Goal: Find contact information: Find contact information

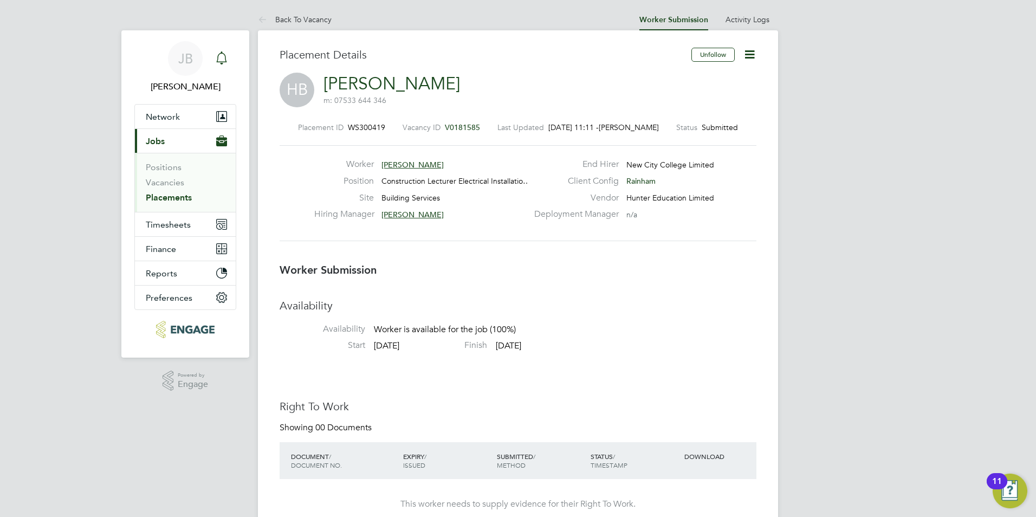
click at [226, 61] on icon "Main navigation" at bounding box center [221, 57] width 13 height 13
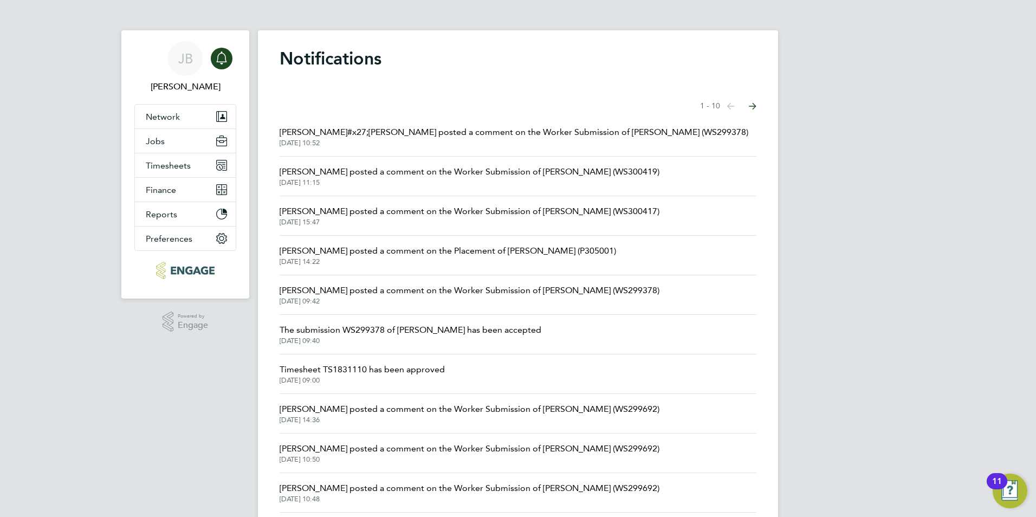
click at [464, 157] on li "Ian Rist posted a comment on the Worker Submission of Hayford Boakye-Yiadom (WS…" at bounding box center [518, 177] width 477 height 40
click at [458, 169] on span "Ian Rist posted a comment on the Worker Submission of Hayford Boakye-Yiadom (WS…" at bounding box center [470, 171] width 380 height 13
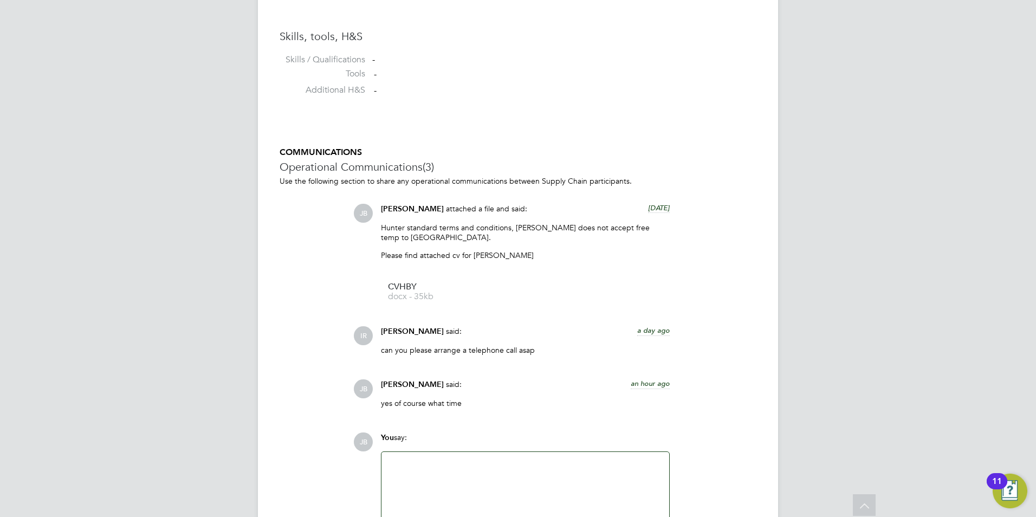
scroll to position [866, 0]
click at [421, 460] on div at bounding box center [525, 481] width 275 height 47
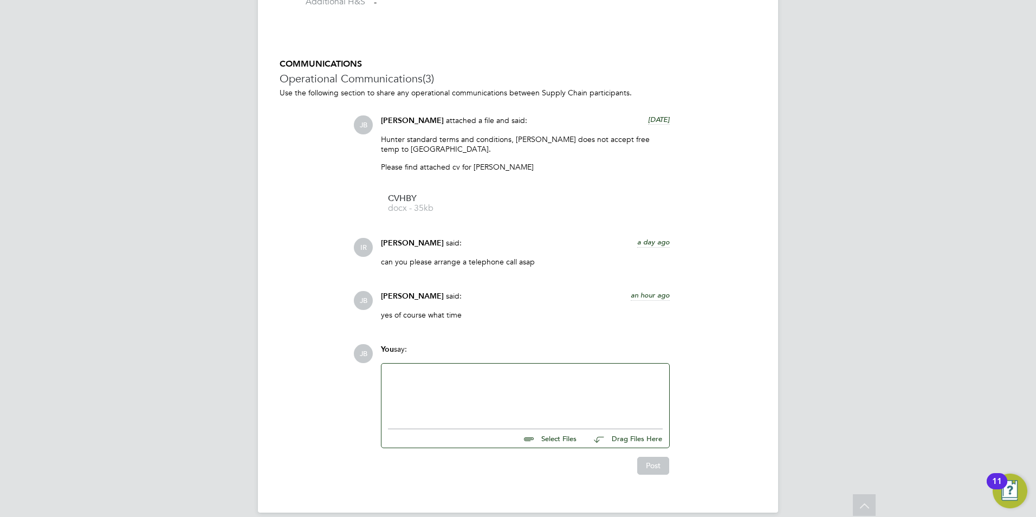
scroll to position [957, 0]
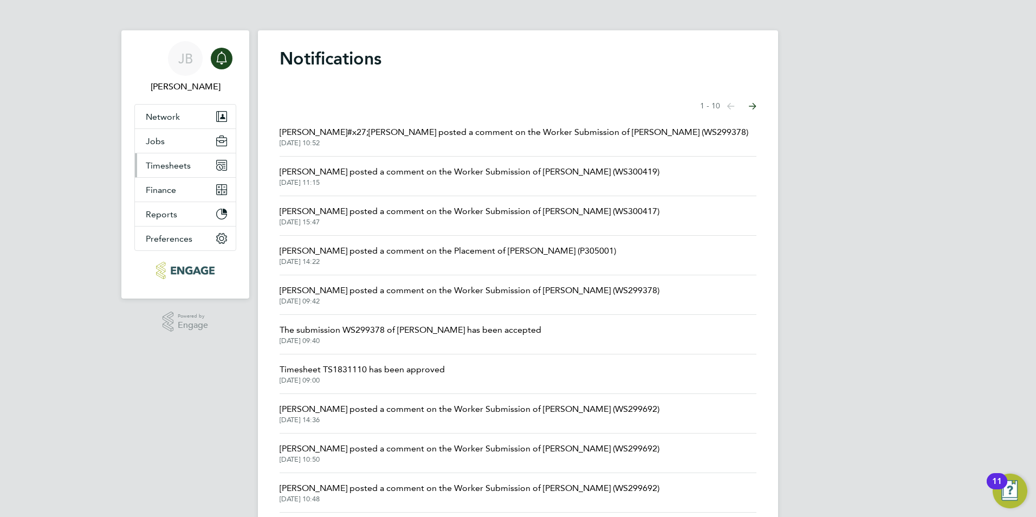
click at [167, 158] on button "Timesheets" at bounding box center [185, 165] width 101 height 24
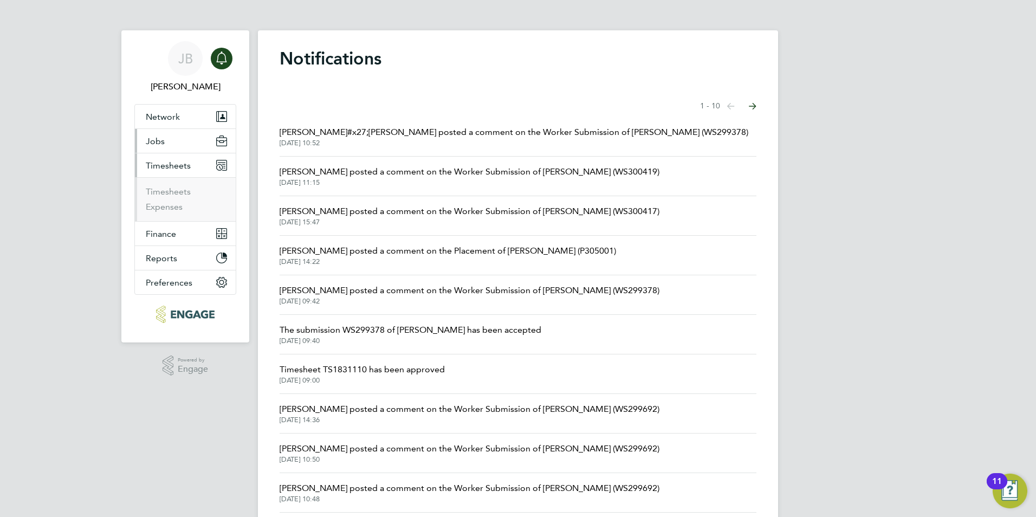
click at [154, 137] on span "Jobs" at bounding box center [155, 141] width 19 height 10
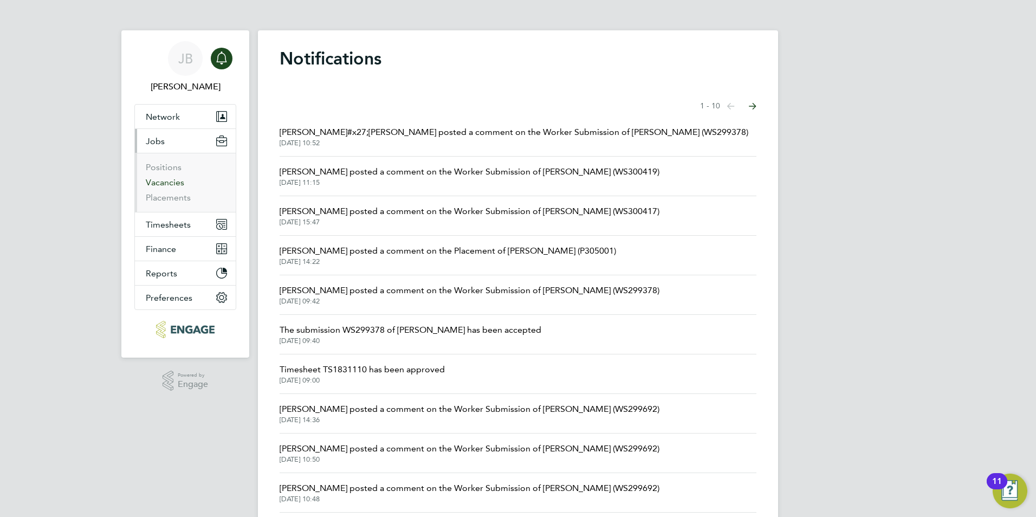
click at [181, 184] on link "Vacancies" at bounding box center [165, 182] width 38 height 10
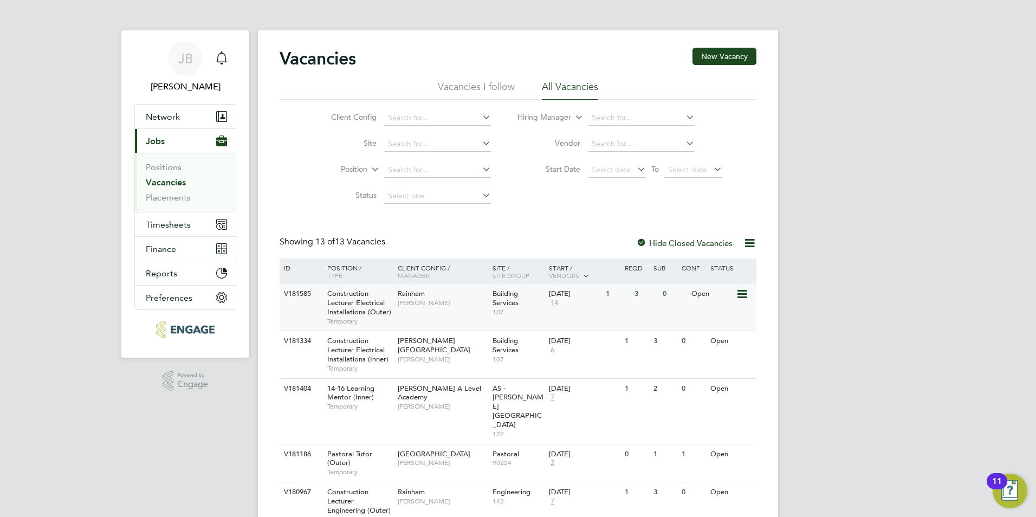
click at [479, 314] on div "V181585 Construction Lecturer Electrical Installations (Outer) Temporary Rainha…" at bounding box center [518, 307] width 477 height 47
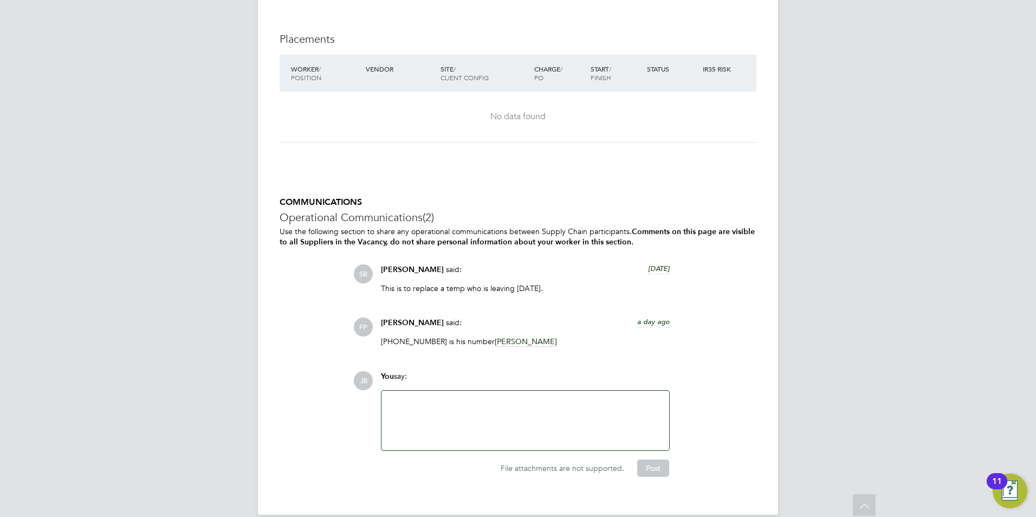
scroll to position [2236, 0]
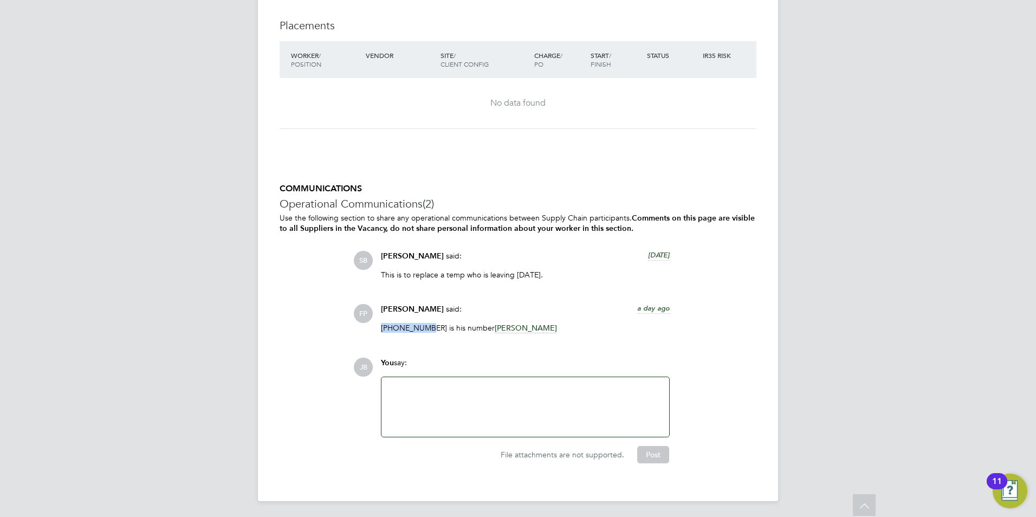
drag, startPoint x: 426, startPoint y: 328, endPoint x: 366, endPoint y: 331, distance: 60.2
click at [366, 331] on div "FP Frank Pocock said: a day ago 07775613433 is his number Ian Rist Show more" at bounding box center [554, 322] width 403 height 37
drag, startPoint x: 375, startPoint y: 329, endPoint x: 395, endPoint y: 331, distance: 20.6
copy p "07775613433"
drag, startPoint x: 455, startPoint y: 346, endPoint x: 419, endPoint y: 365, distance: 41.2
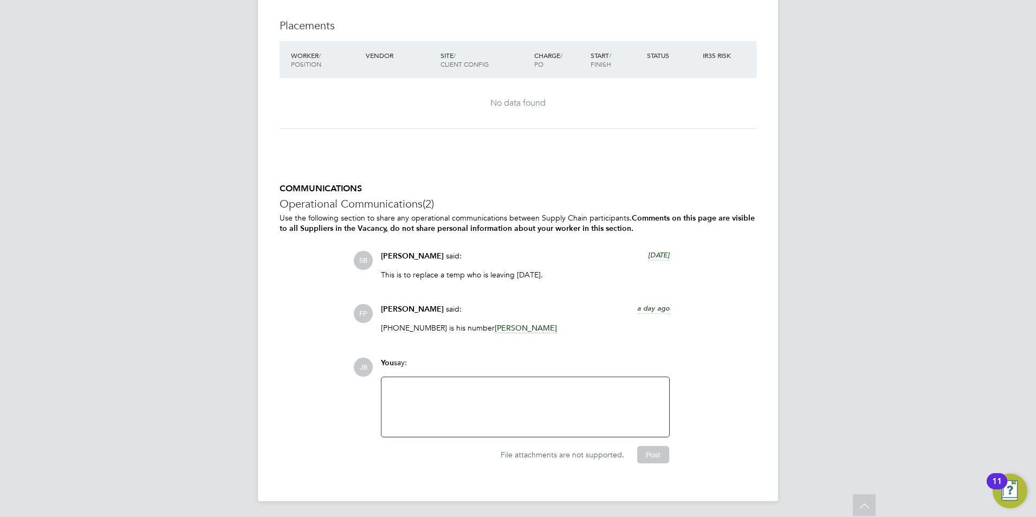
click at [455, 345] on div "COMMUNICATIONS Operational Communications (2) Use the following section to shar…" at bounding box center [518, 323] width 477 height 280
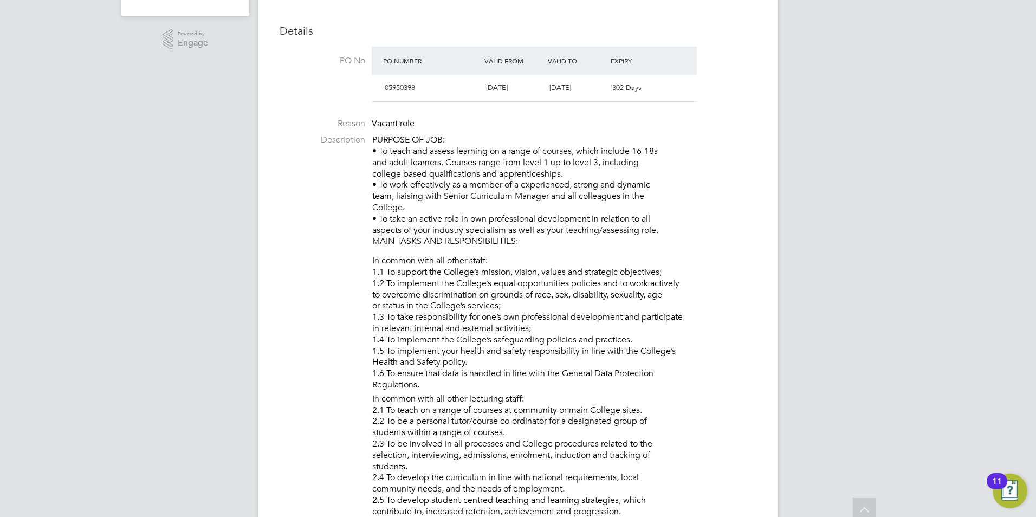
scroll to position [0, 0]
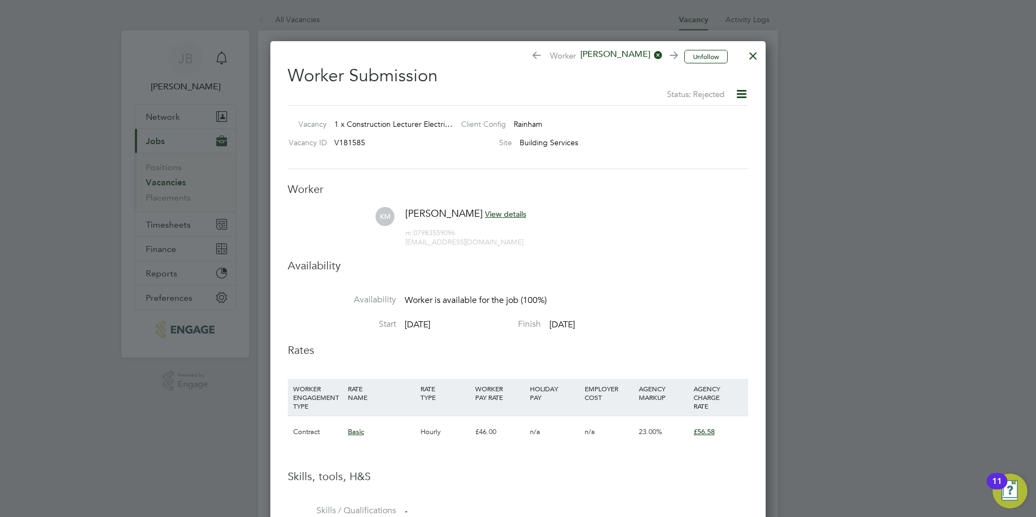
click at [615, 53] on span "[PERSON_NAME]" at bounding box center [619, 55] width 87 height 12
click at [622, 53] on span "[PERSON_NAME]" at bounding box center [619, 55] width 87 height 12
click at [750, 55] on div at bounding box center [753, 53] width 20 height 20
